Goal: Transaction & Acquisition: Purchase product/service

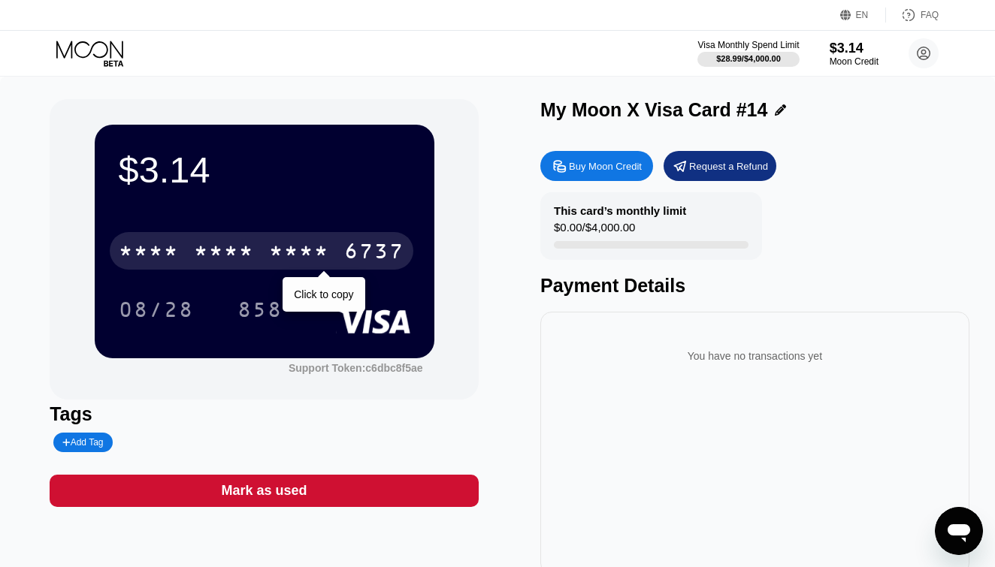
click at [265, 242] on div "* * * * * * * * * * * * 6737" at bounding box center [262, 251] width 304 height 38
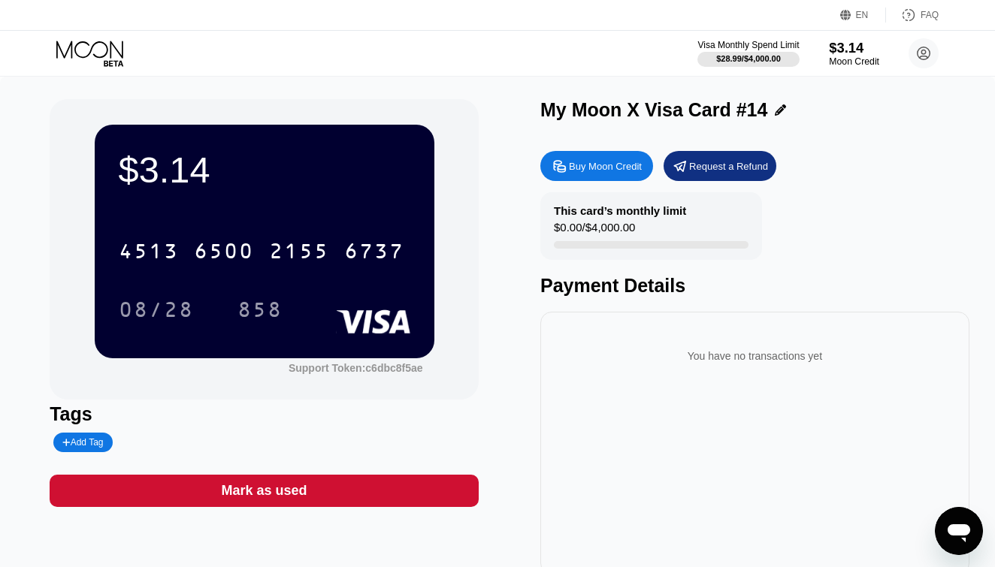
click at [841, 61] on div "Moon Credit" at bounding box center [854, 61] width 50 height 11
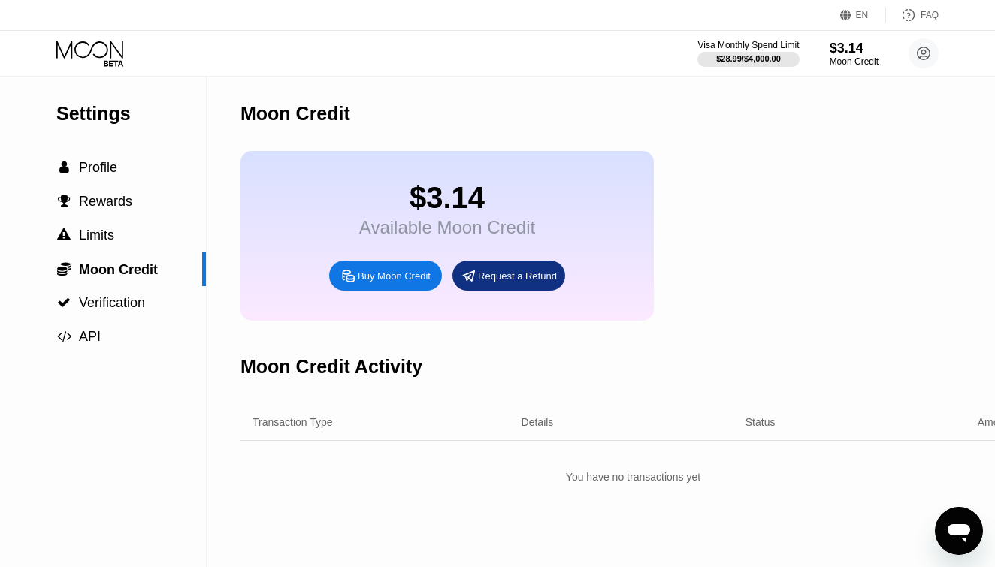
click at [397, 282] on div "Buy Moon Credit" at bounding box center [394, 276] width 73 height 13
type input "0"
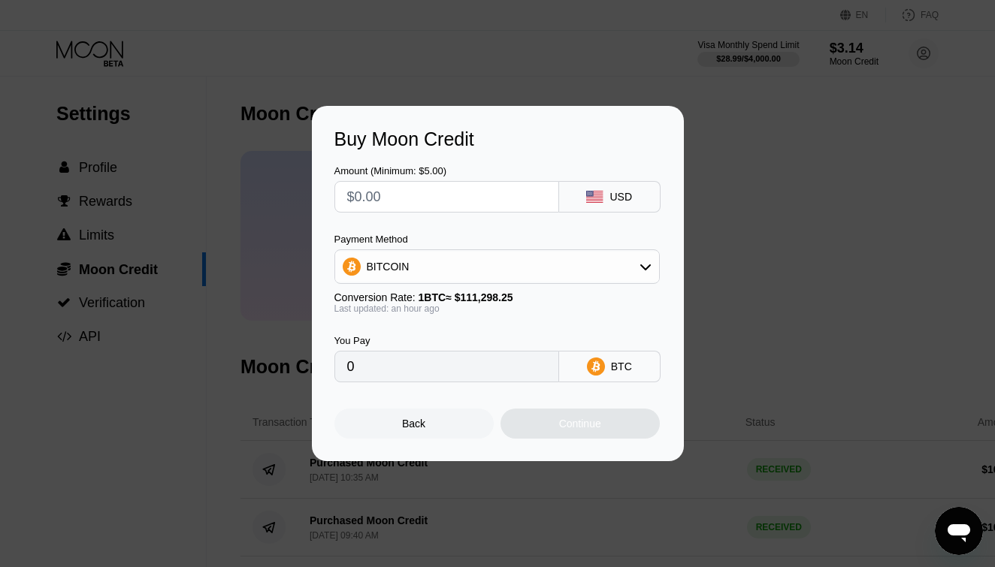
click at [406, 203] on input "text" at bounding box center [446, 197] width 199 height 30
type input "$20"
type input "0.00017900"
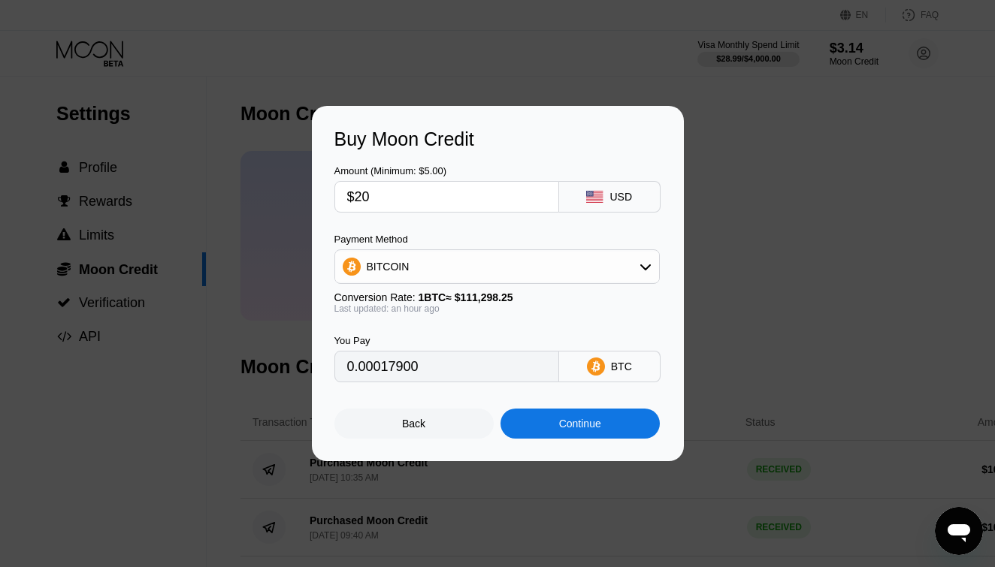
type input "$2"
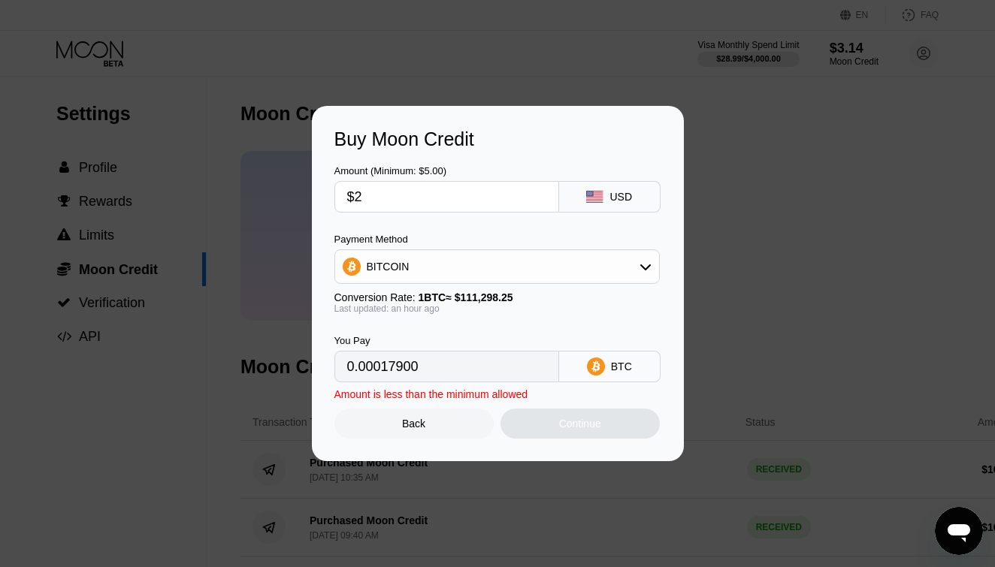
type input "0.00001790"
type input "0"
type input "$1"
type input "0.00000895"
type input "$15"
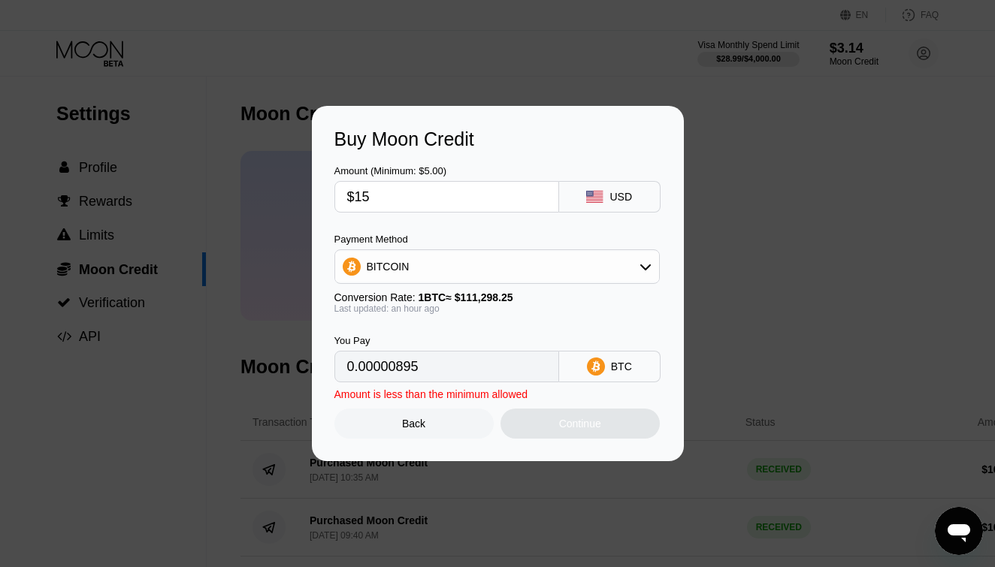
type input "0.00013425"
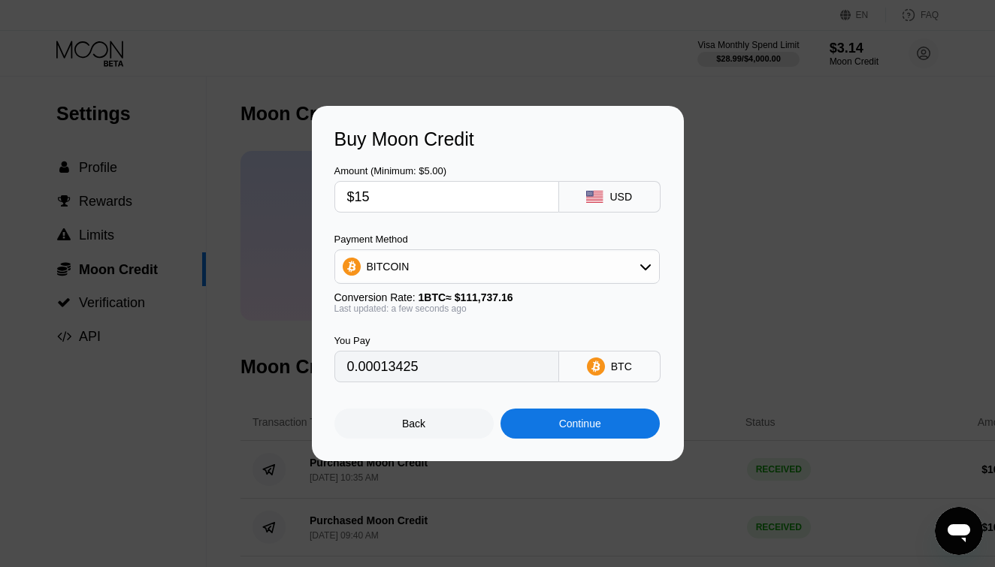
type input "$15"
click at [570, 434] on div "Continue" at bounding box center [579, 424] width 159 height 30
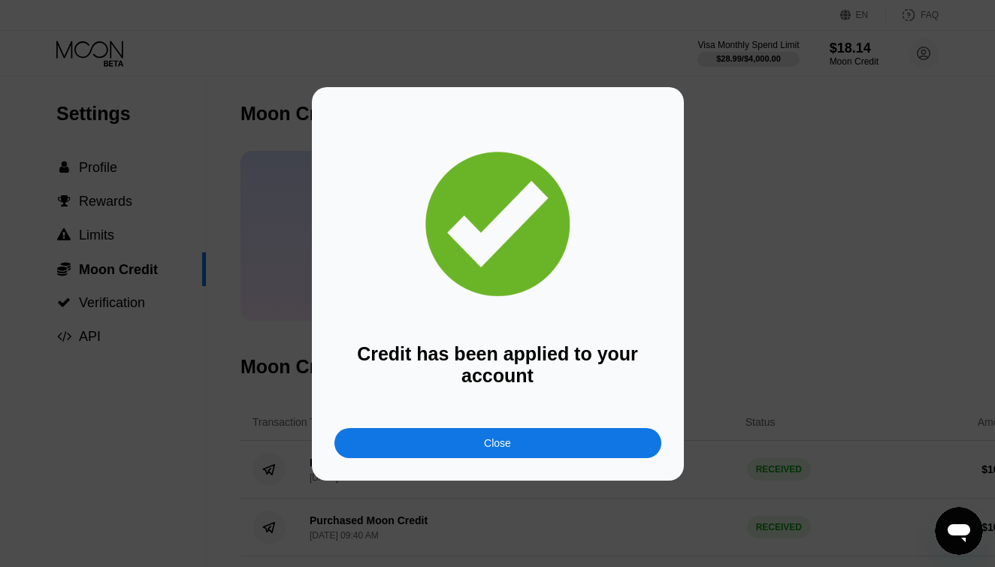
click at [455, 458] on div "Credit has been applied to your account Close" at bounding box center [498, 284] width 372 height 394
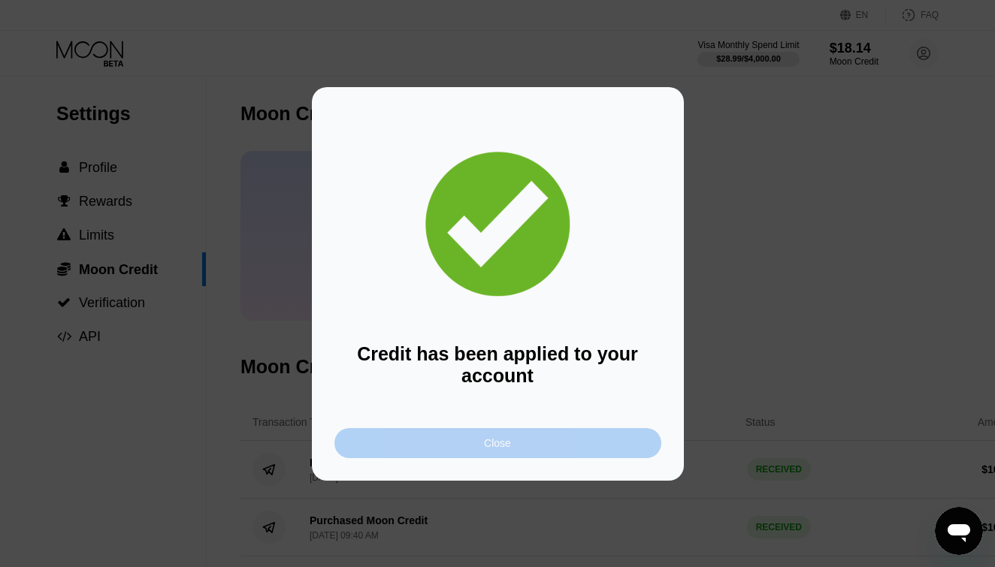
click at [446, 437] on div "Close" at bounding box center [497, 443] width 327 height 30
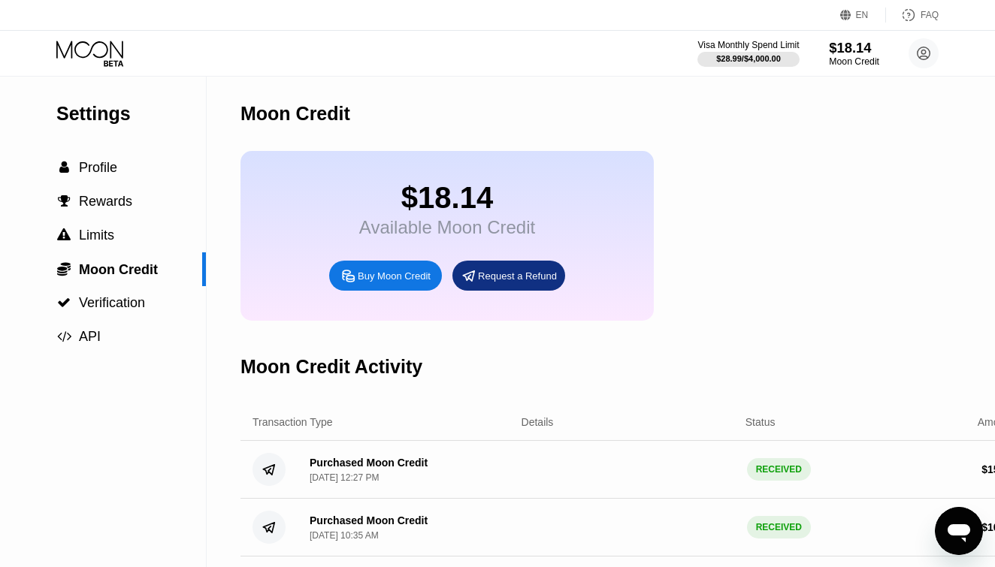
click at [854, 59] on div "Moon Credit" at bounding box center [854, 61] width 50 height 11
click at [77, 74] on div "Visa Monthly Spend Limit $28.99 / $4,000.00 $18.14 Moon Credit Ko Lu [EMAIL_ADD…" at bounding box center [497, 53] width 995 height 45
click at [74, 52] on icon at bounding box center [91, 54] width 70 height 26
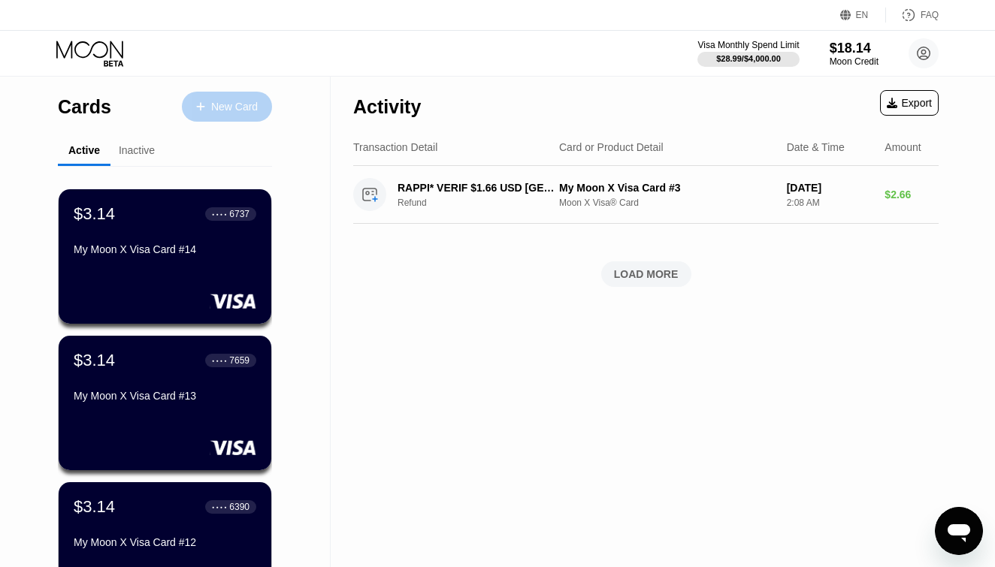
click at [220, 119] on div "New Card" at bounding box center [227, 107] width 90 height 30
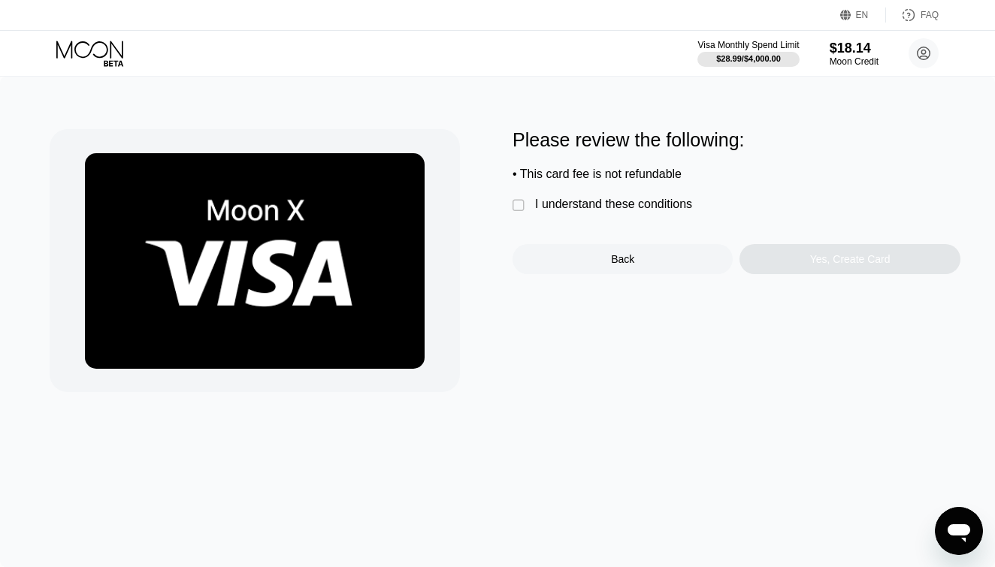
click at [627, 206] on div "I understand these conditions" at bounding box center [613, 205] width 157 height 14
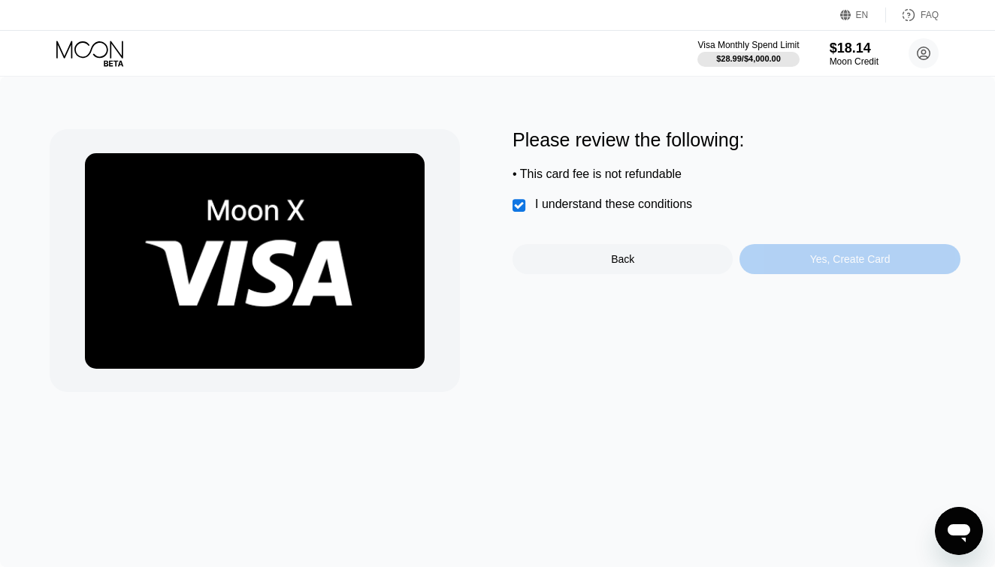
click at [849, 262] on div "Yes, Create Card" at bounding box center [850, 259] width 80 height 12
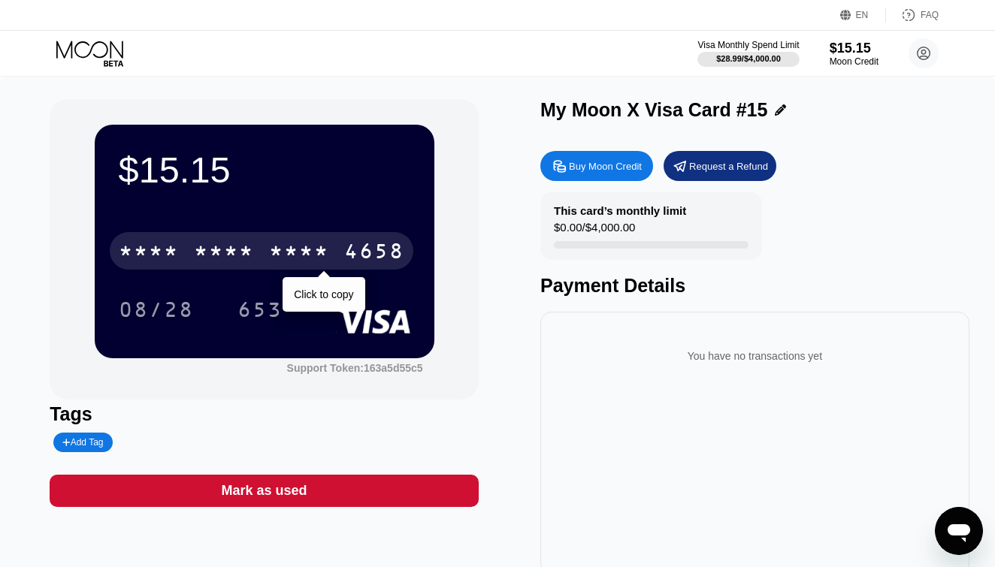
click at [371, 264] on div "4658" at bounding box center [374, 253] width 60 height 24
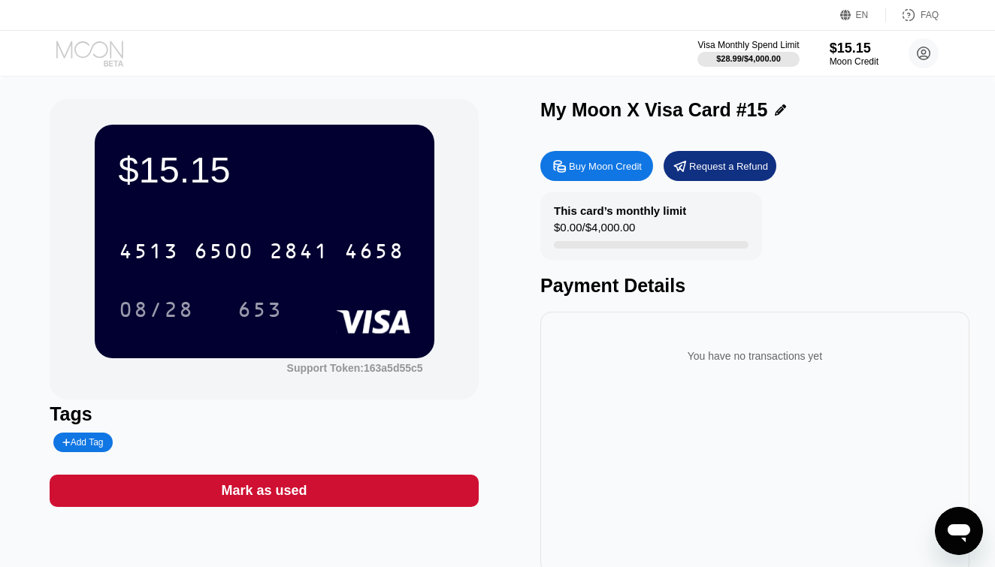
click at [89, 58] on icon at bounding box center [91, 54] width 70 height 26
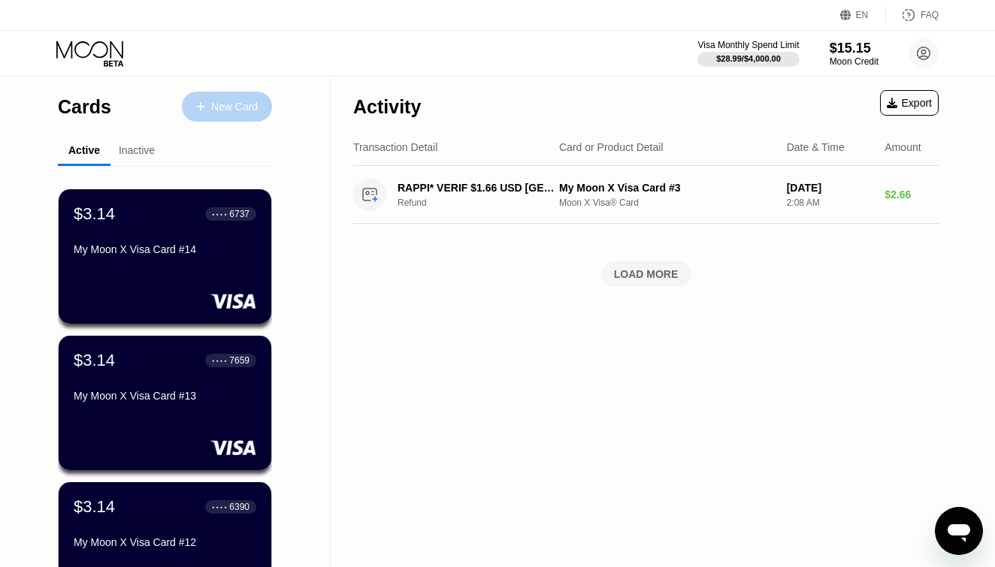
click at [219, 107] on div "New Card" at bounding box center [234, 107] width 47 height 13
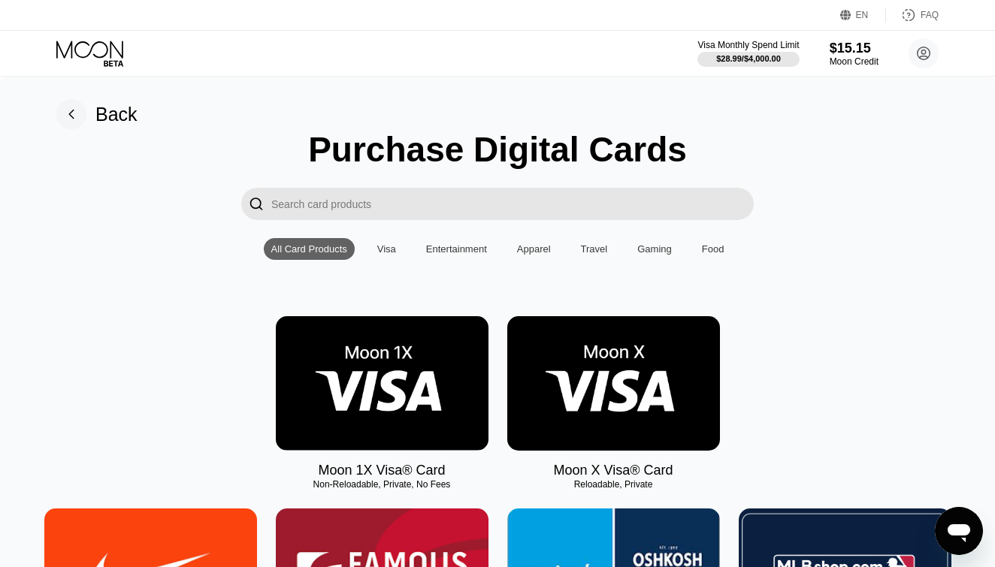
click at [558, 426] on img at bounding box center [613, 383] width 213 height 135
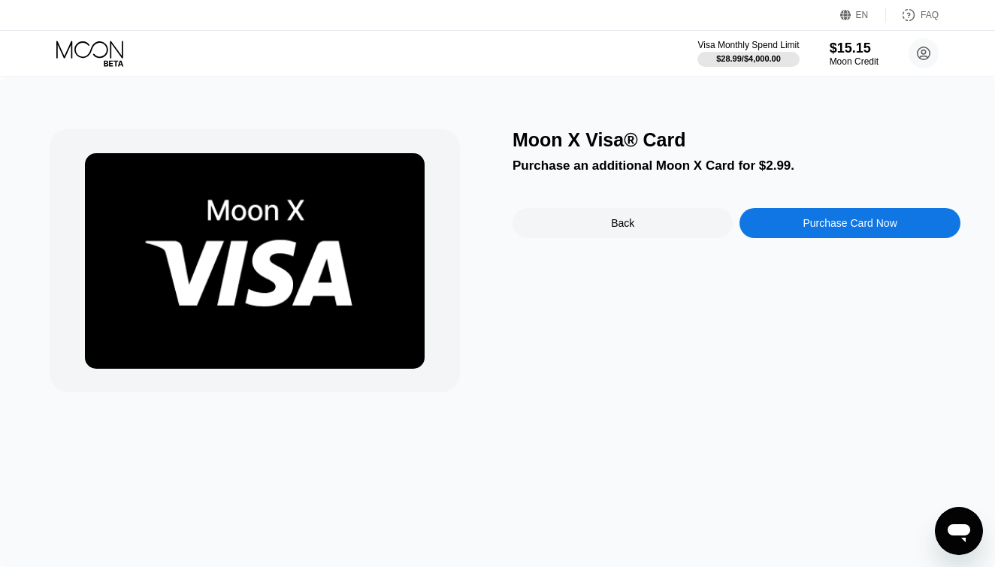
click at [821, 227] on div "Purchase Card Now" at bounding box center [850, 223] width 94 height 12
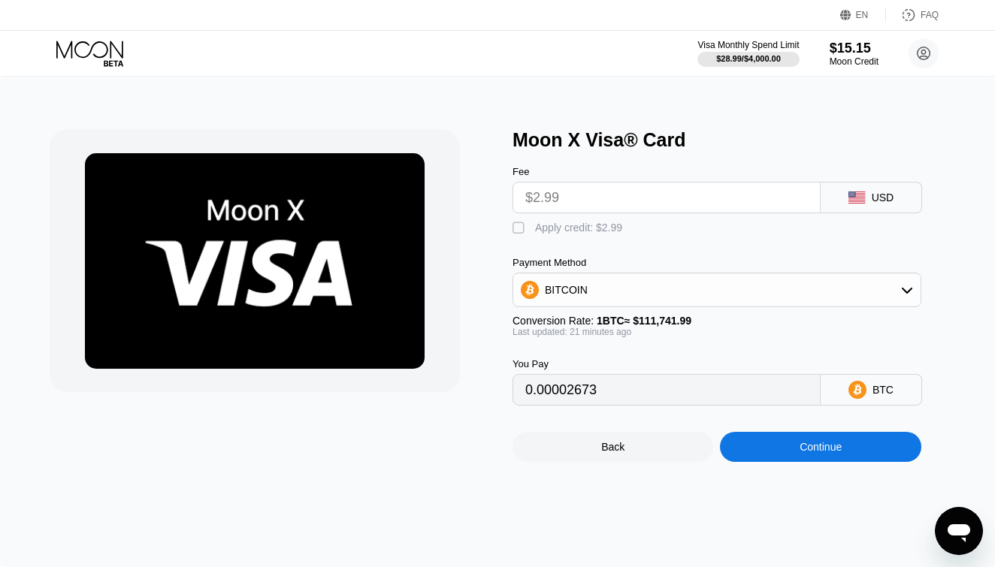
click at [606, 231] on div "Apply credit: $2.99" at bounding box center [578, 228] width 87 height 12
type input "0"
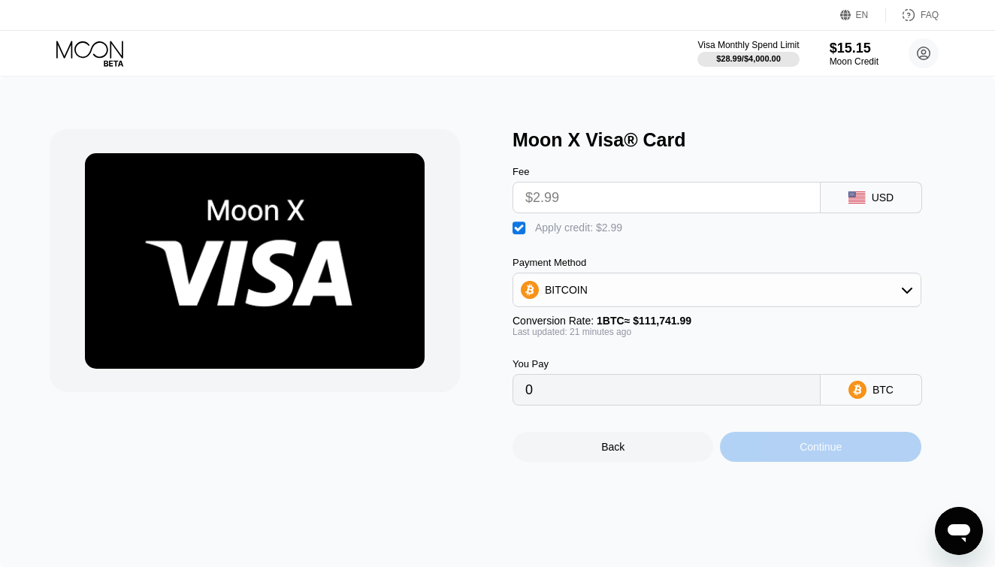
click at [773, 450] on div "Continue" at bounding box center [820, 447] width 201 height 30
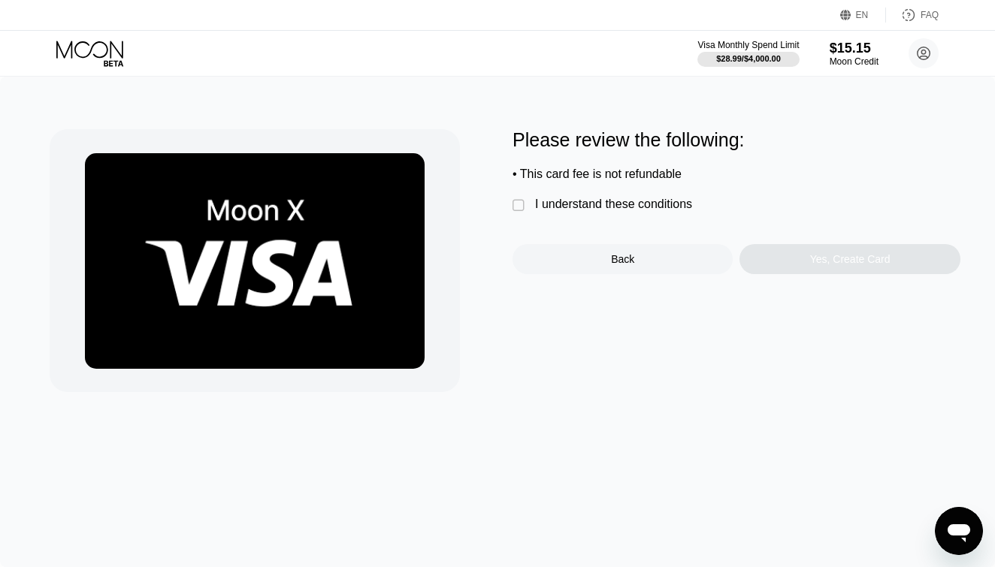
click at [603, 210] on div "I understand these conditions" at bounding box center [613, 205] width 157 height 14
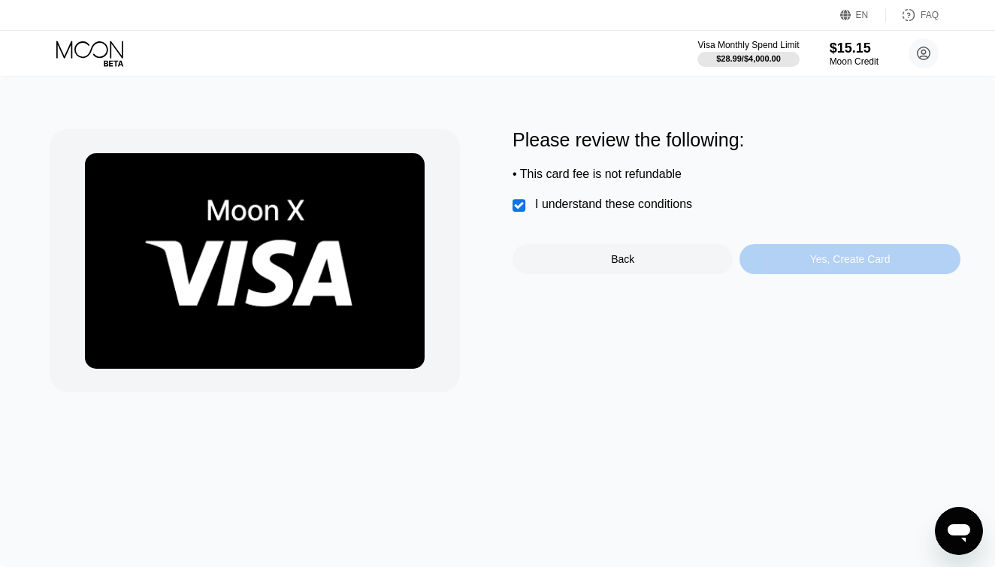
click at [806, 259] on div "Yes, Create Card" at bounding box center [849, 259] width 220 height 30
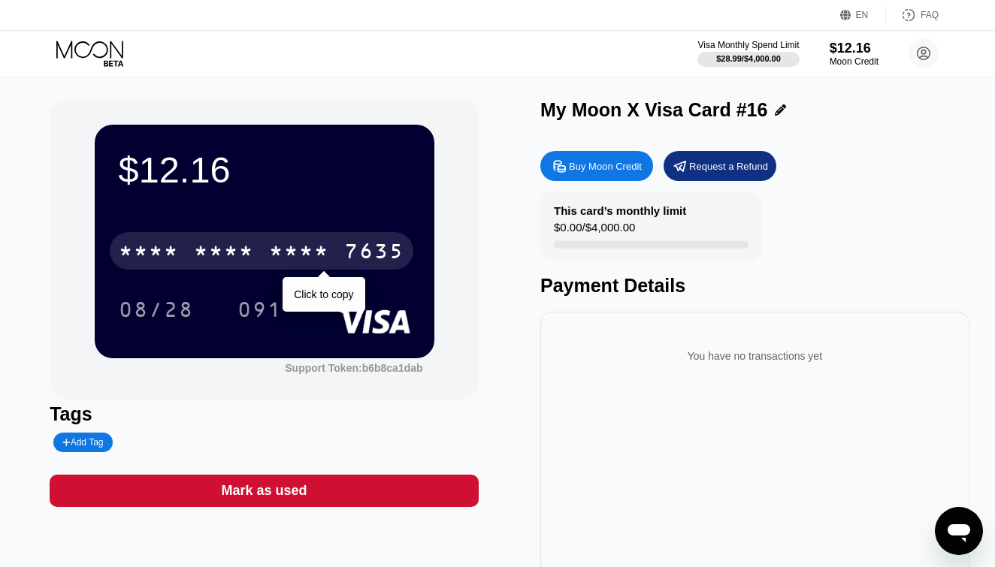
click at [333, 254] on div "* * * * * * * * * * * * 7635" at bounding box center [262, 251] width 304 height 38
click at [333, 252] on div "4513 6500 2503 7635" at bounding box center [262, 251] width 304 height 38
